Goal: Book appointment/travel/reservation

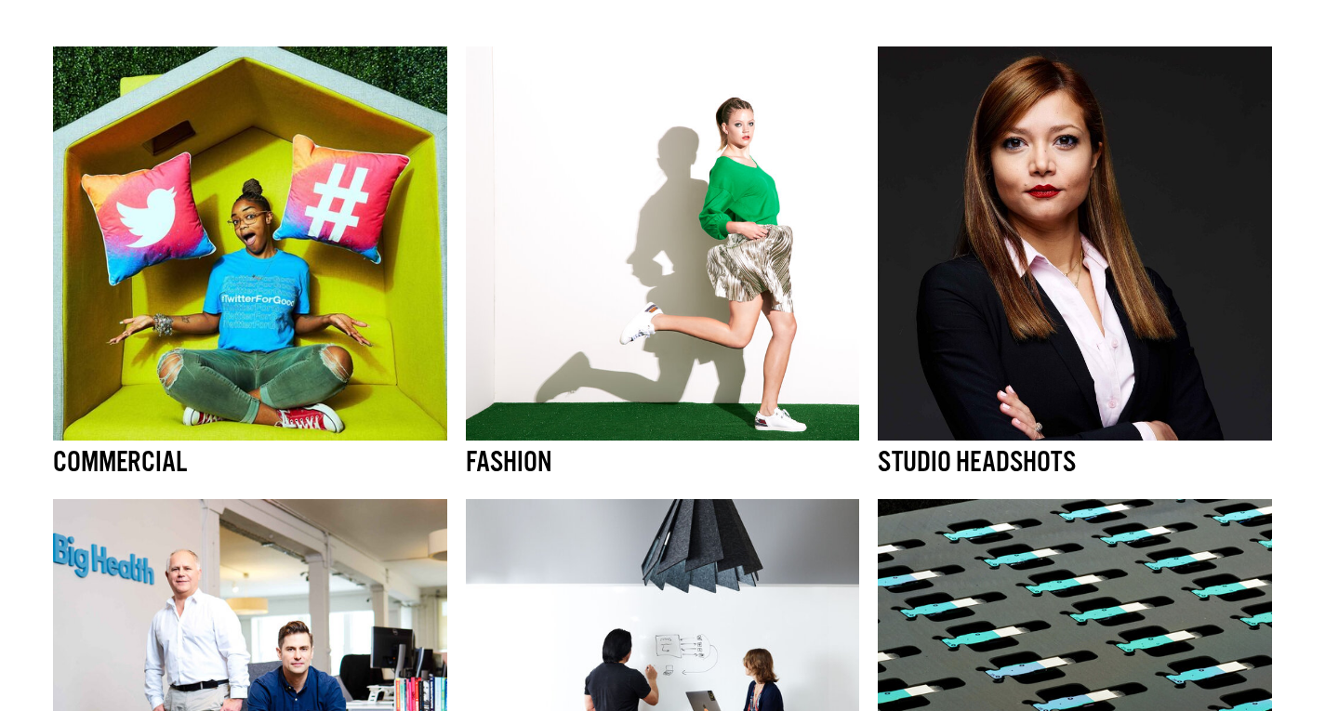
scroll to position [180, 0]
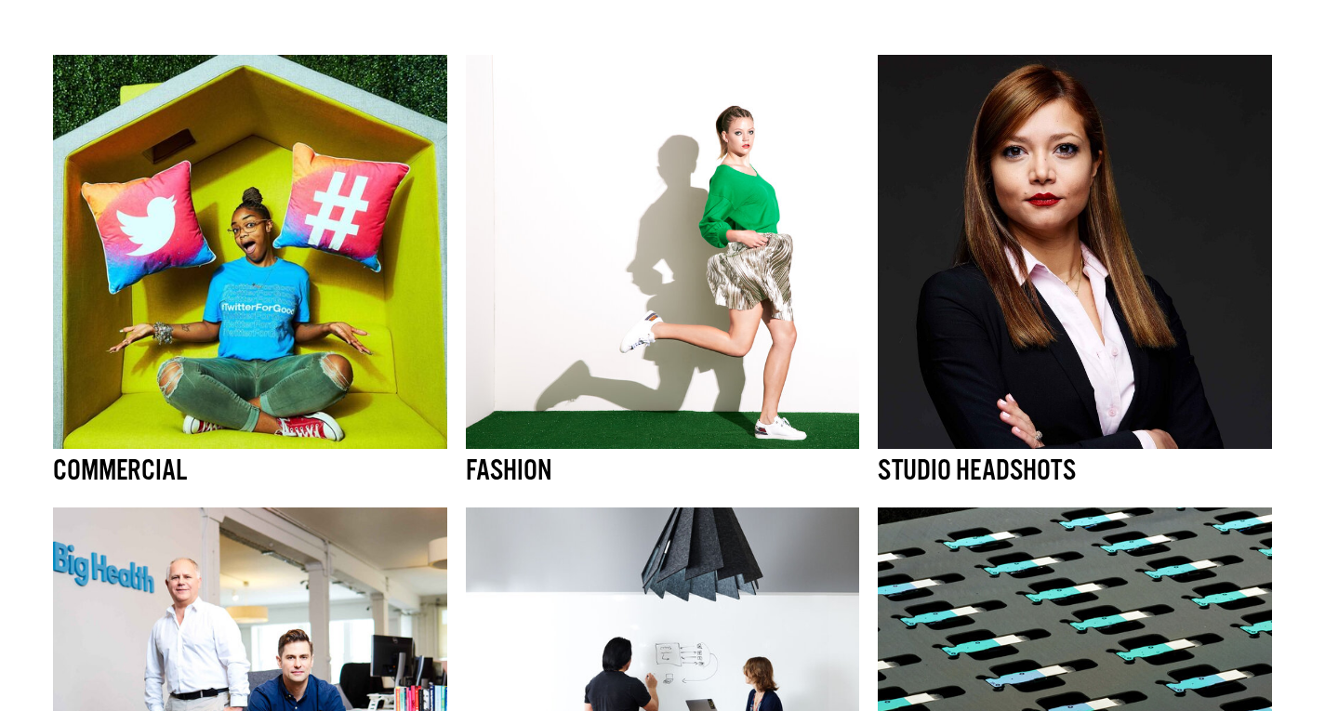
click at [1158, 264] on img at bounding box center [1074, 252] width 394 height 394
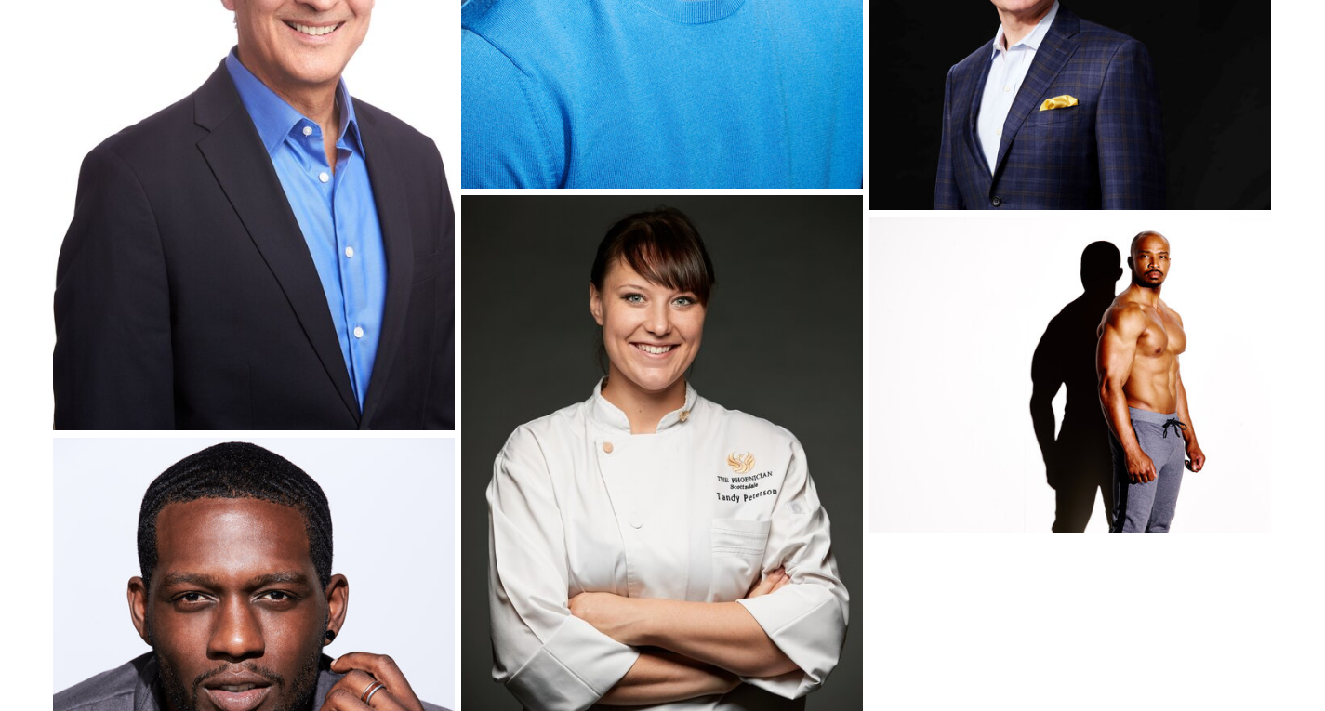
scroll to position [12423, 0]
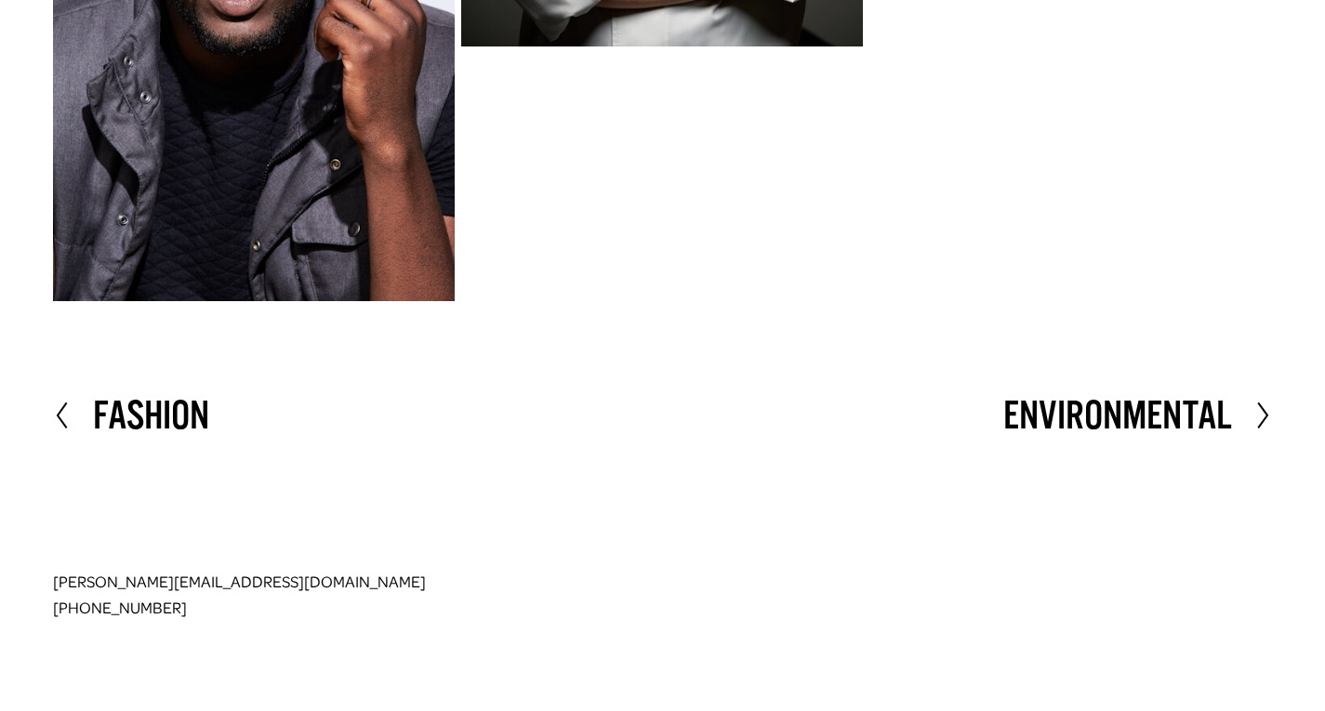
click at [178, 416] on h2 "Fashion" at bounding box center [151, 416] width 116 height 42
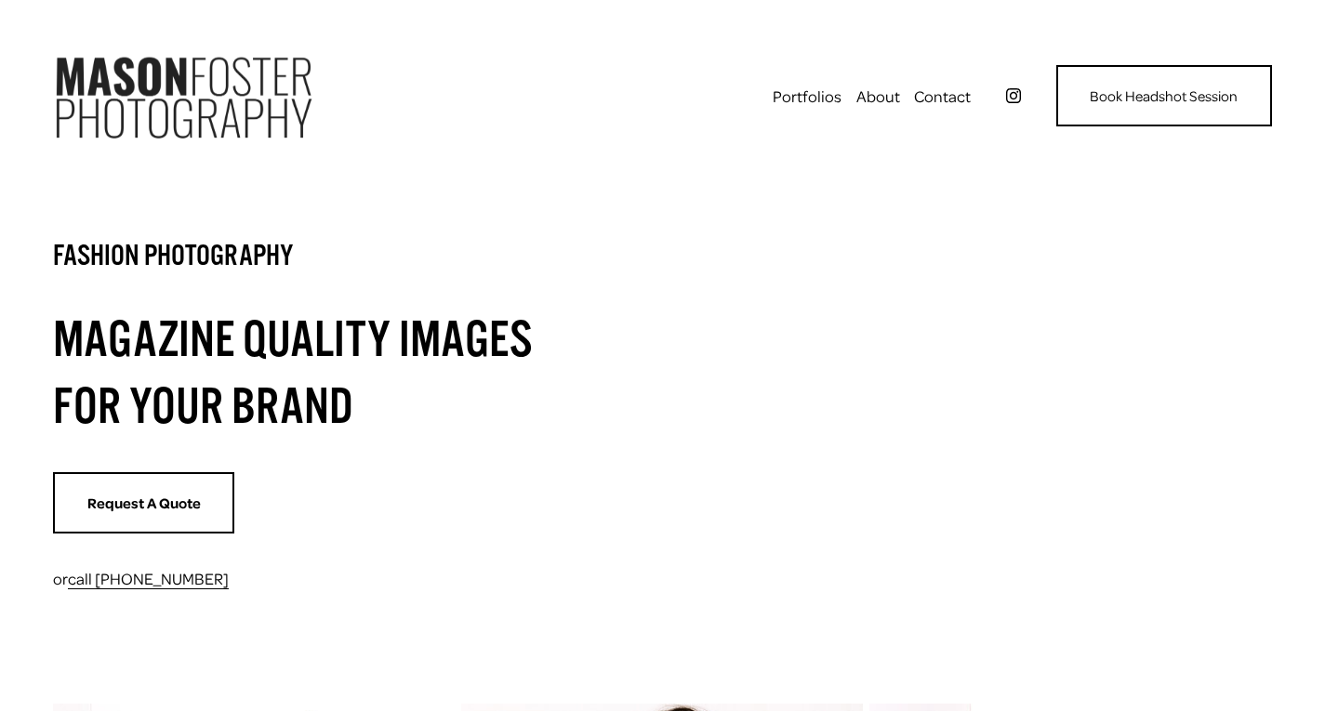
click at [0, 0] on link "Studio Headshots" at bounding box center [0, 0] width 0 height 0
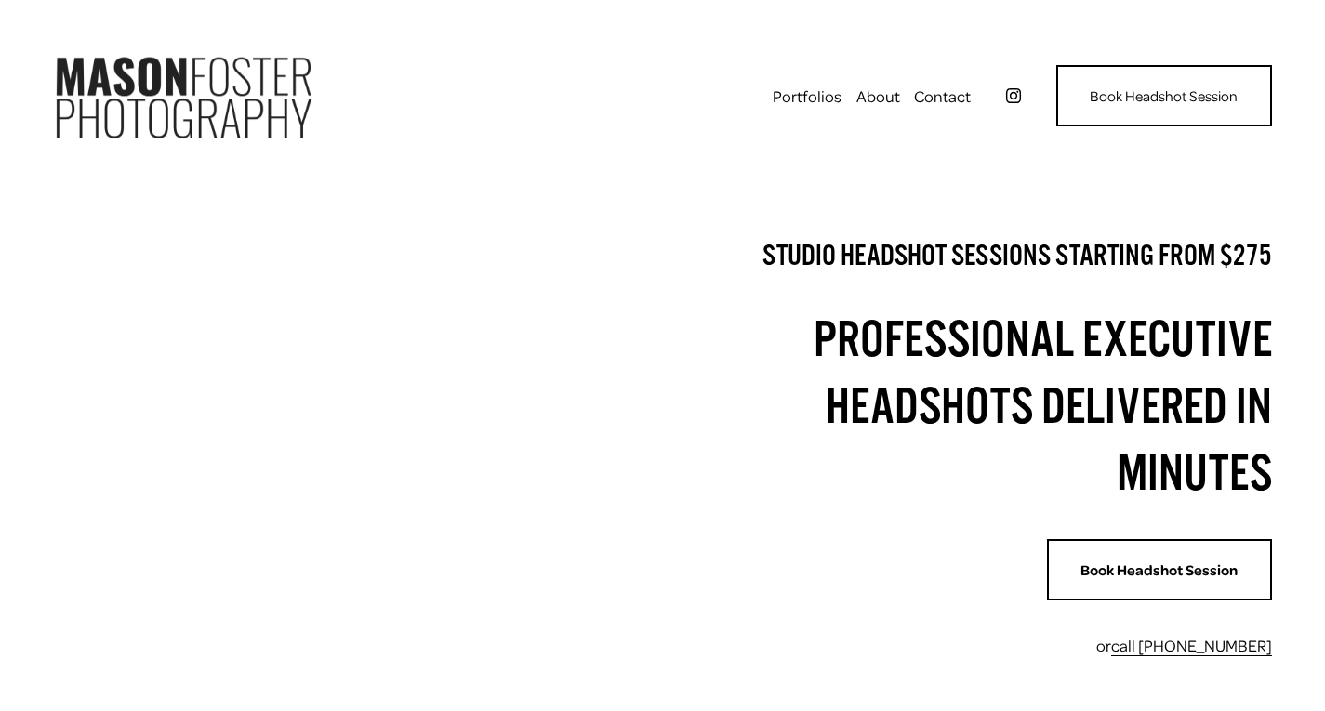
click at [1155, 582] on link "Book Headshot Session" at bounding box center [1159, 569] width 225 height 61
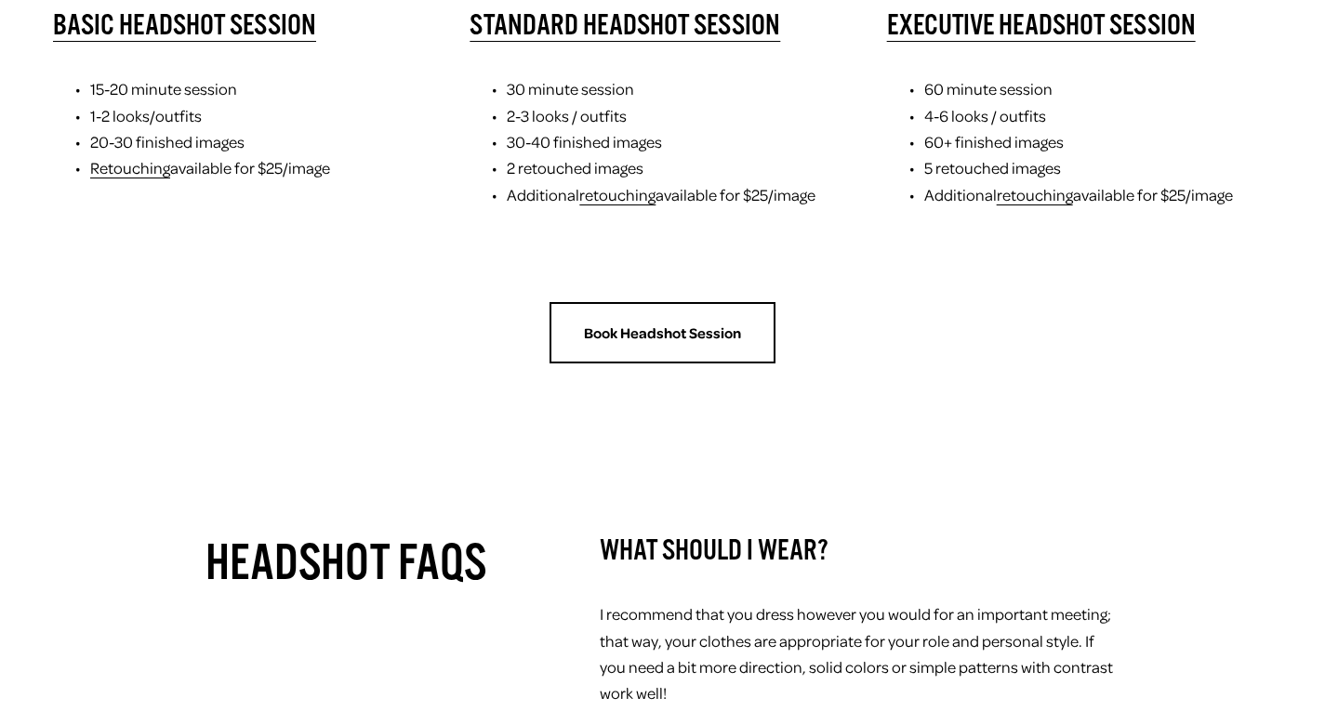
scroll to position [834, 0]
